Goal: Find specific page/section: Find specific page/section

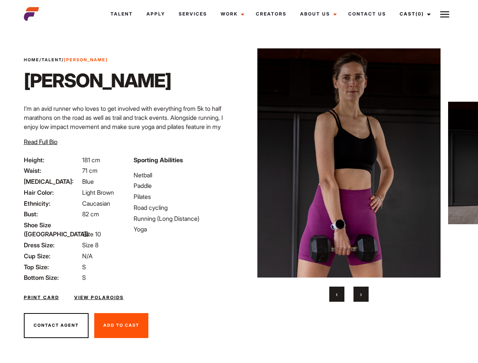
click at [413, 14] on link "Cast (0)" at bounding box center [414, 14] width 42 height 20
click at [444, 14] on img at bounding box center [444, 14] width 9 height 9
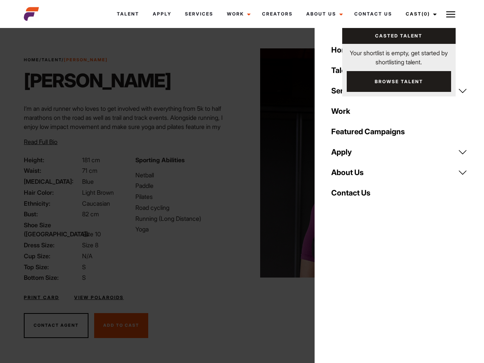
click at [348, 175] on img at bounding box center [351, 162] width 183 height 229
click at [239, 163] on div "Sporting Abilities Netball Paddle Pilates Road cycling Running (Long Distance) …" at bounding box center [186, 218] width 111 height 127
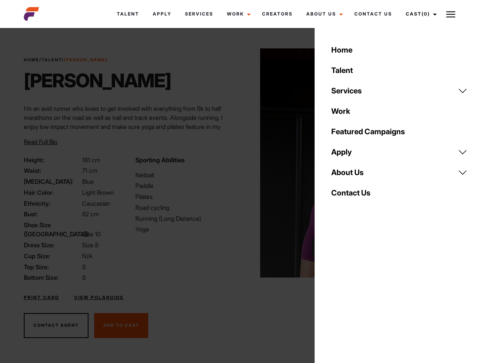
click at [337, 294] on div "Home Talent Services Talent Casting Photography Videography Creative Hair and M…" at bounding box center [399, 181] width 169 height 363
click at [361, 294] on div "Home Talent Services Talent Casting Photography Videography Creative Hair and M…" at bounding box center [399, 181] width 169 height 363
